Goal: Information Seeking & Learning: Learn about a topic

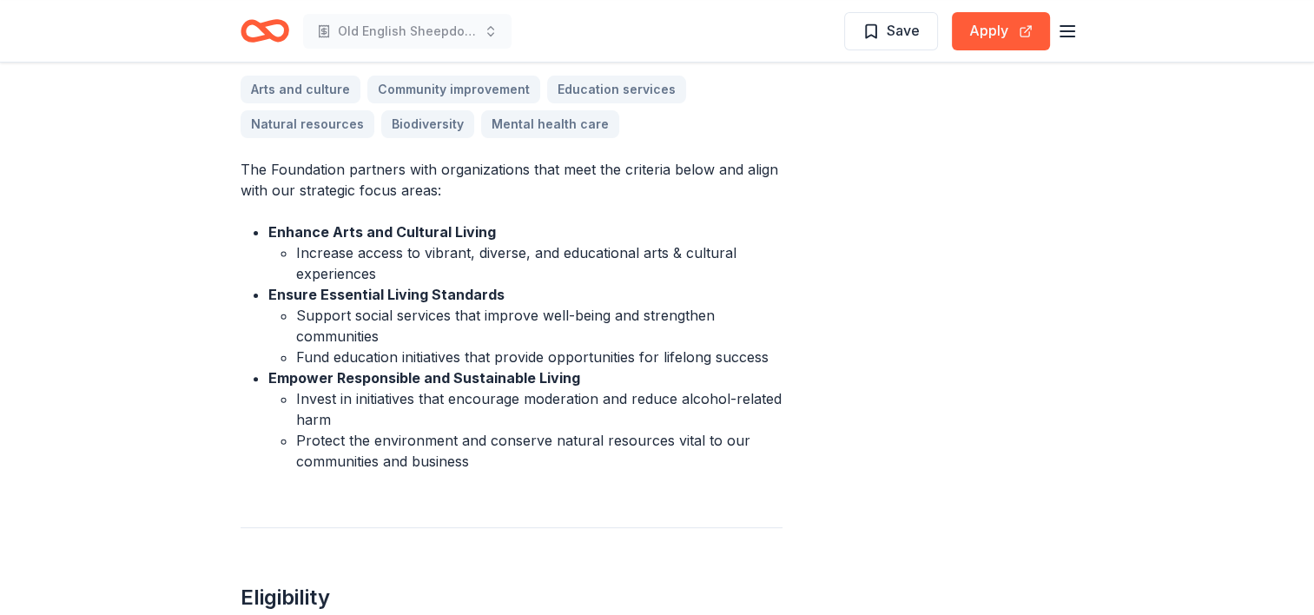
scroll to position [521, 0]
